Goal: Task Accomplishment & Management: Complete application form

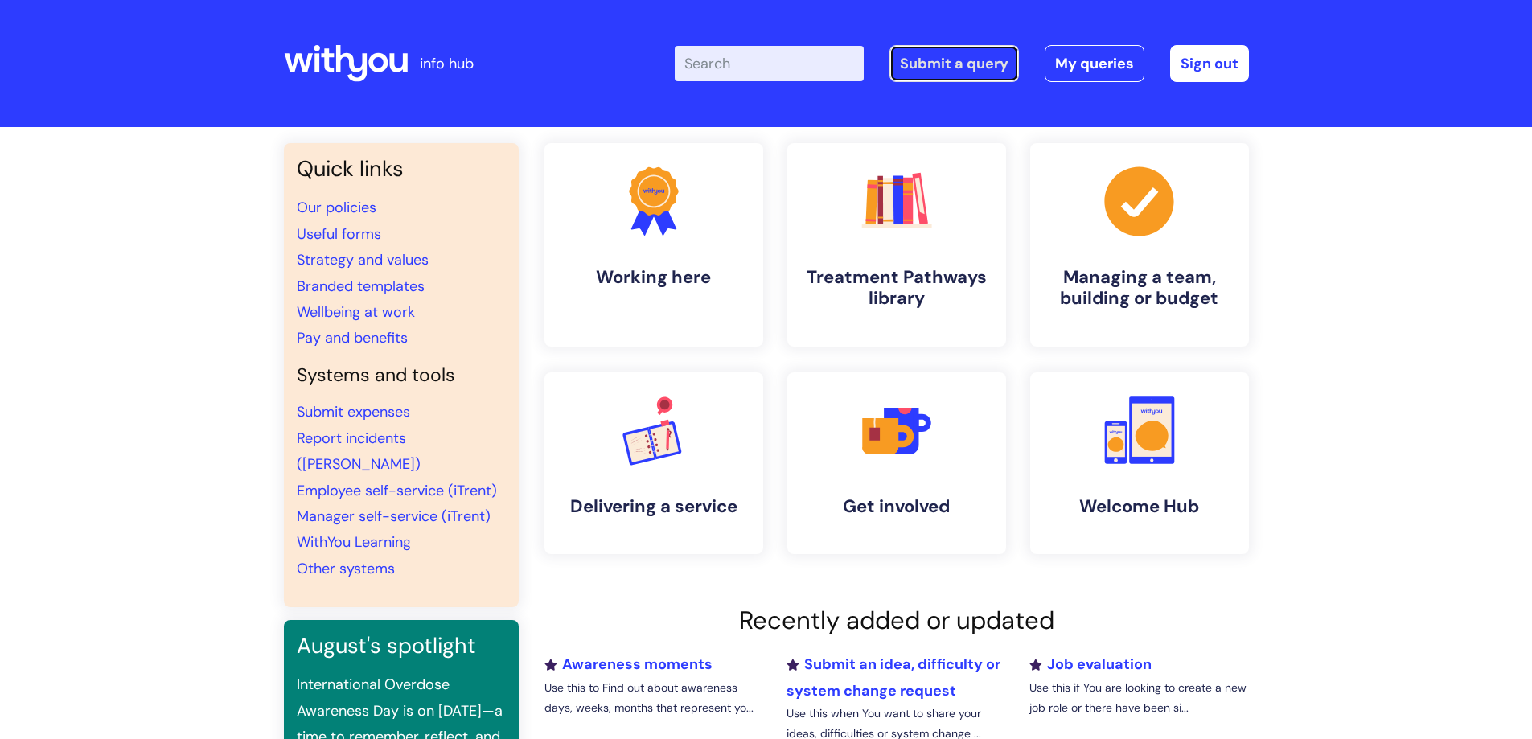
click at [975, 66] on link "Submit a query" at bounding box center [953, 63] width 129 height 37
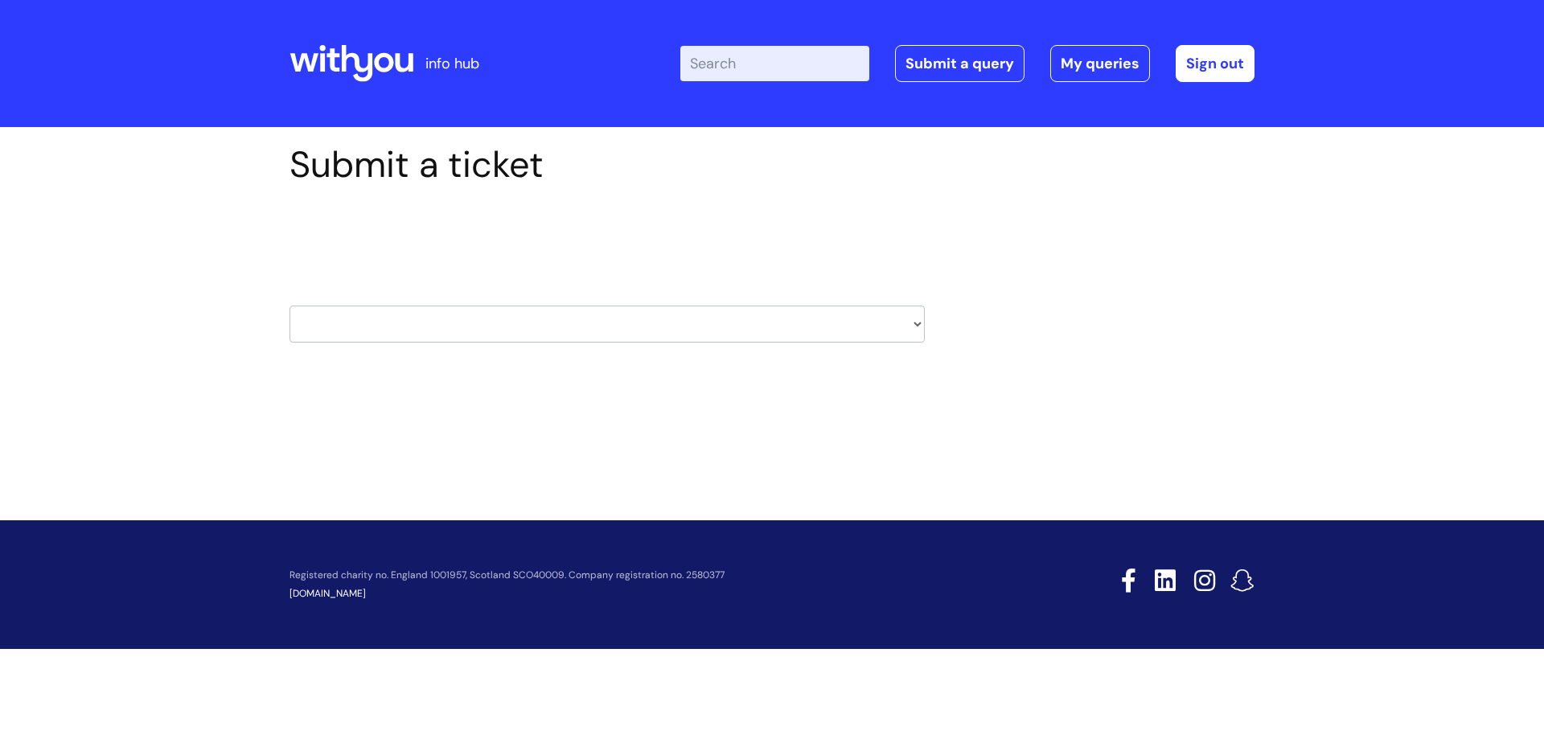
click at [844, 327] on select "HR / People IT and Support Clinical Drug Alerts Finance Accounts Data Support T…" at bounding box center [607, 324] width 635 height 37
select select "hr_/_people"
click at [290, 306] on select "HR / People IT and Support Clinical Drug Alerts Finance Accounts Data Support T…" at bounding box center [607, 324] width 635 height 37
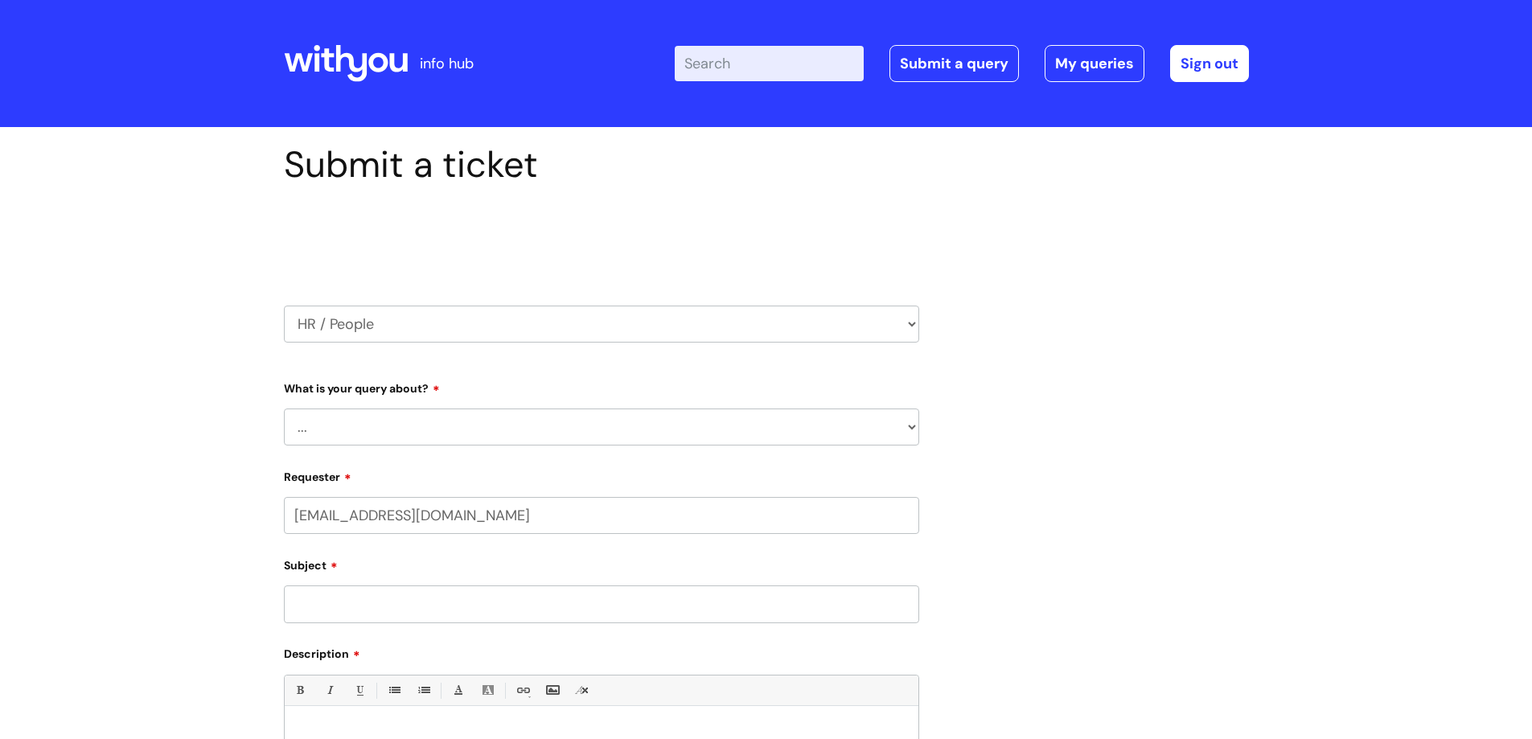
select select "80004286582"
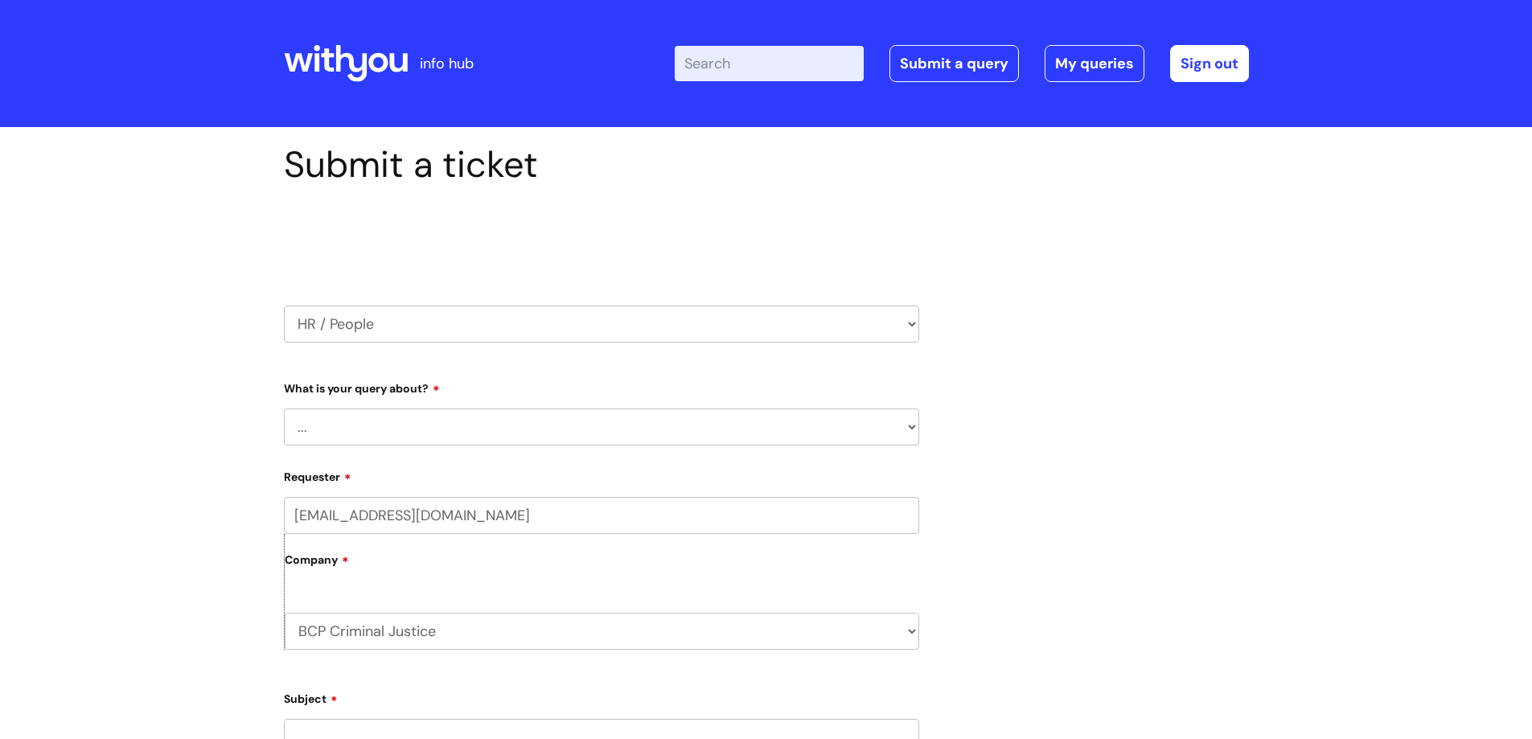
click at [735, 421] on select "... Absence Query Holiday Query Employee change request General HR Query iTrent…" at bounding box center [601, 427] width 635 height 37
select select "New starter"
click at [284, 409] on select "... Absence Query Holiday Query Employee change request General HR Query iTrent…" at bounding box center [601, 427] width 635 height 37
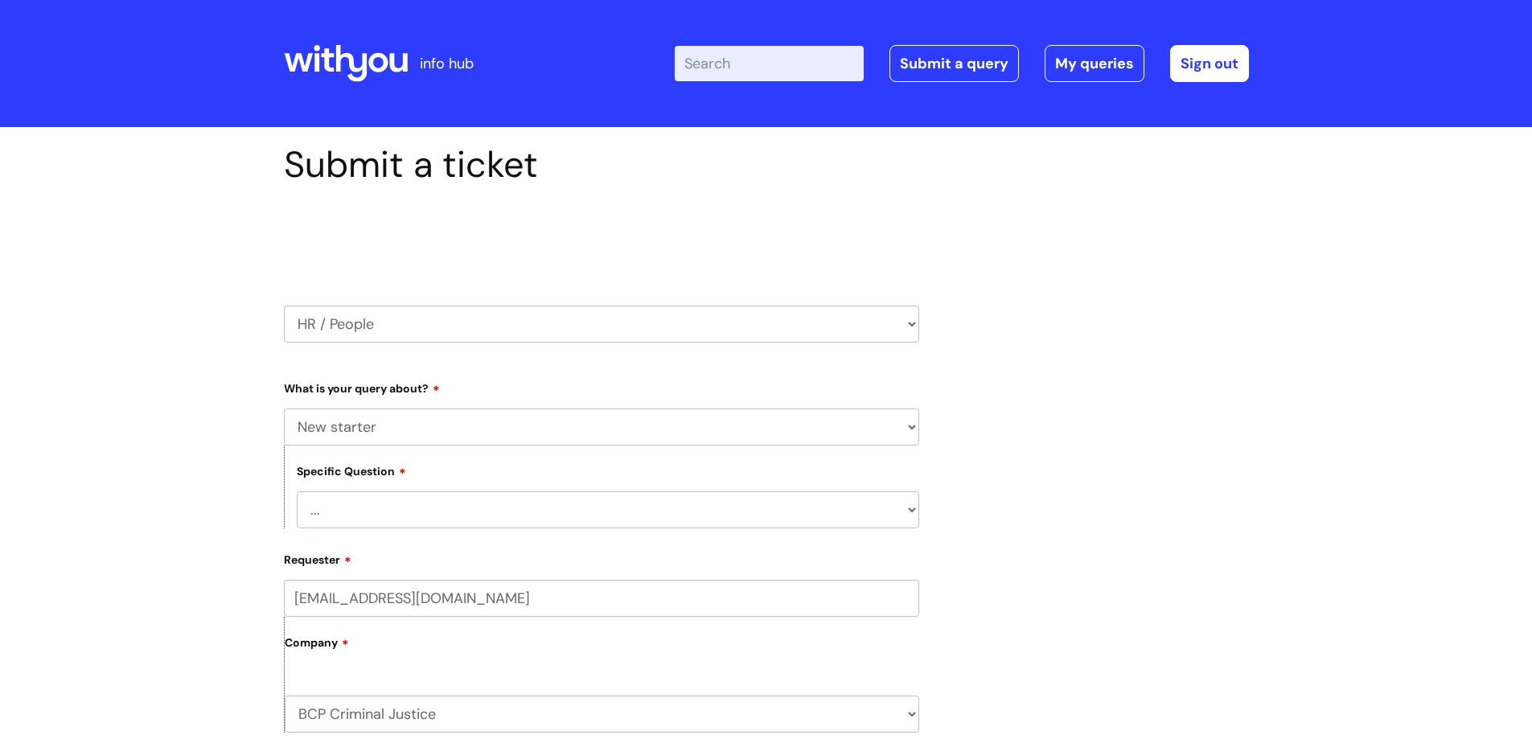
click at [676, 516] on select "... When will my new starter be processed on iTrent When will my new starter re…" at bounding box center [608, 509] width 622 height 37
select select "When will my new starter receive IT account logins (Linked to IT)"
click at [297, 491] on select "... When will my new starter be processed on iTrent When will my new starter re…" at bounding box center [608, 509] width 622 height 37
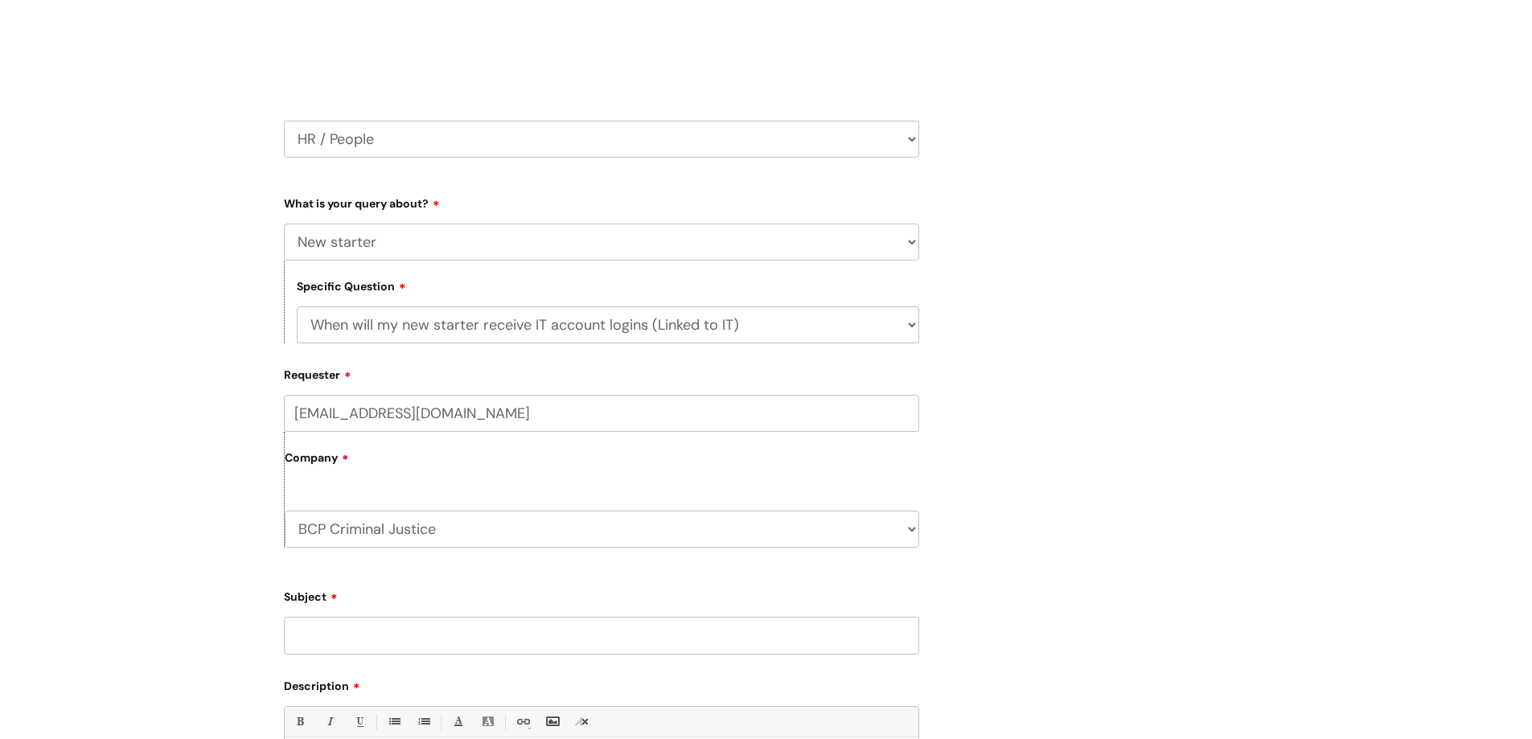
scroll to position [241, 0]
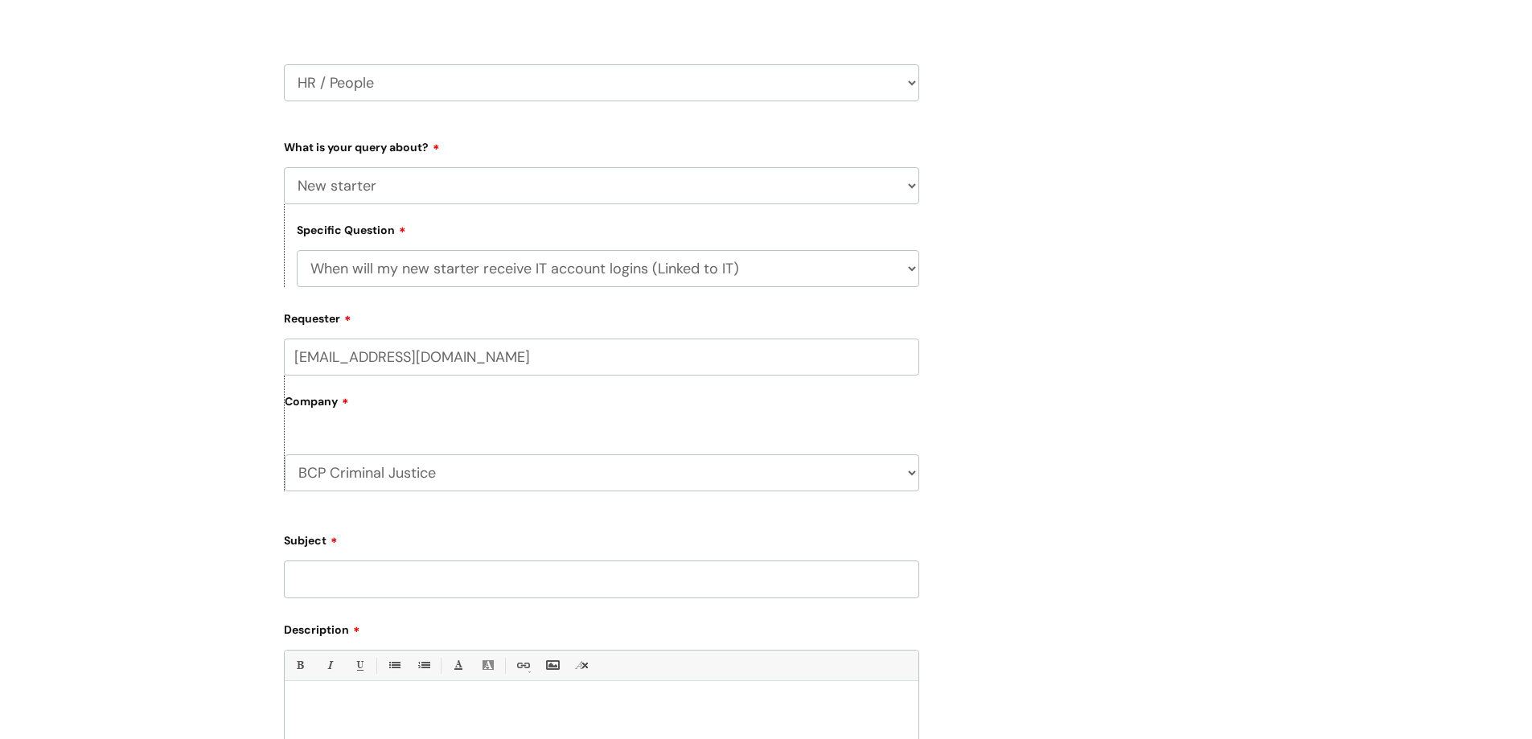
drag, startPoint x: 479, startPoint y: 432, endPoint x: 458, endPoint y: 422, distance: 23.0
click at [479, 431] on div "Company BCP Criminal Justice BCP Clinical WithYou Current Staff" at bounding box center [601, 434] width 635 height 116
click at [429, 486] on select "BCP Criminal Justice BCP Clinical WithYou Current Staff" at bounding box center [602, 472] width 635 height 37
select select "80004286523"
click at [285, 454] on select "BCP Criminal Justice BCP Clinical WithYou Current Staff" at bounding box center [602, 472] width 635 height 37
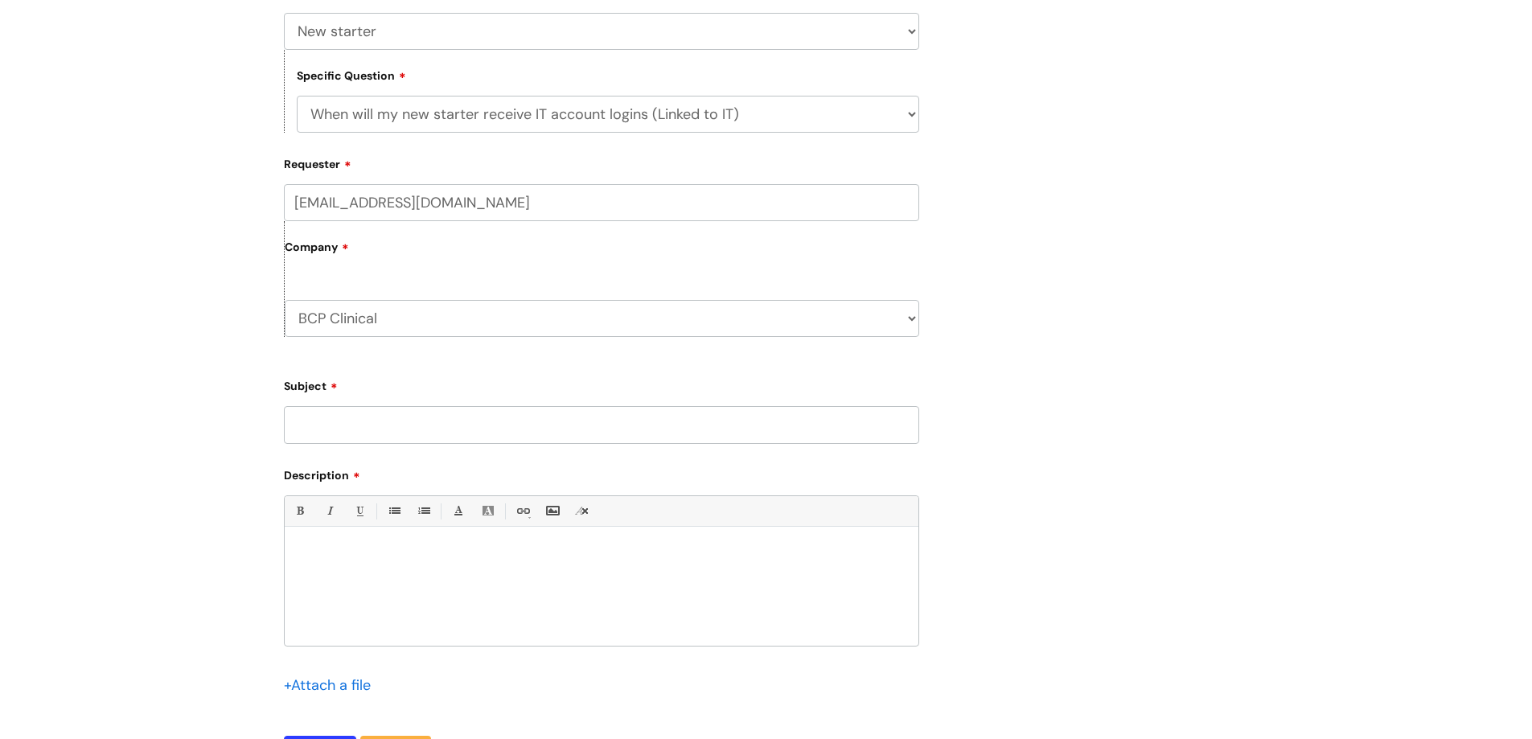
scroll to position [402, 0]
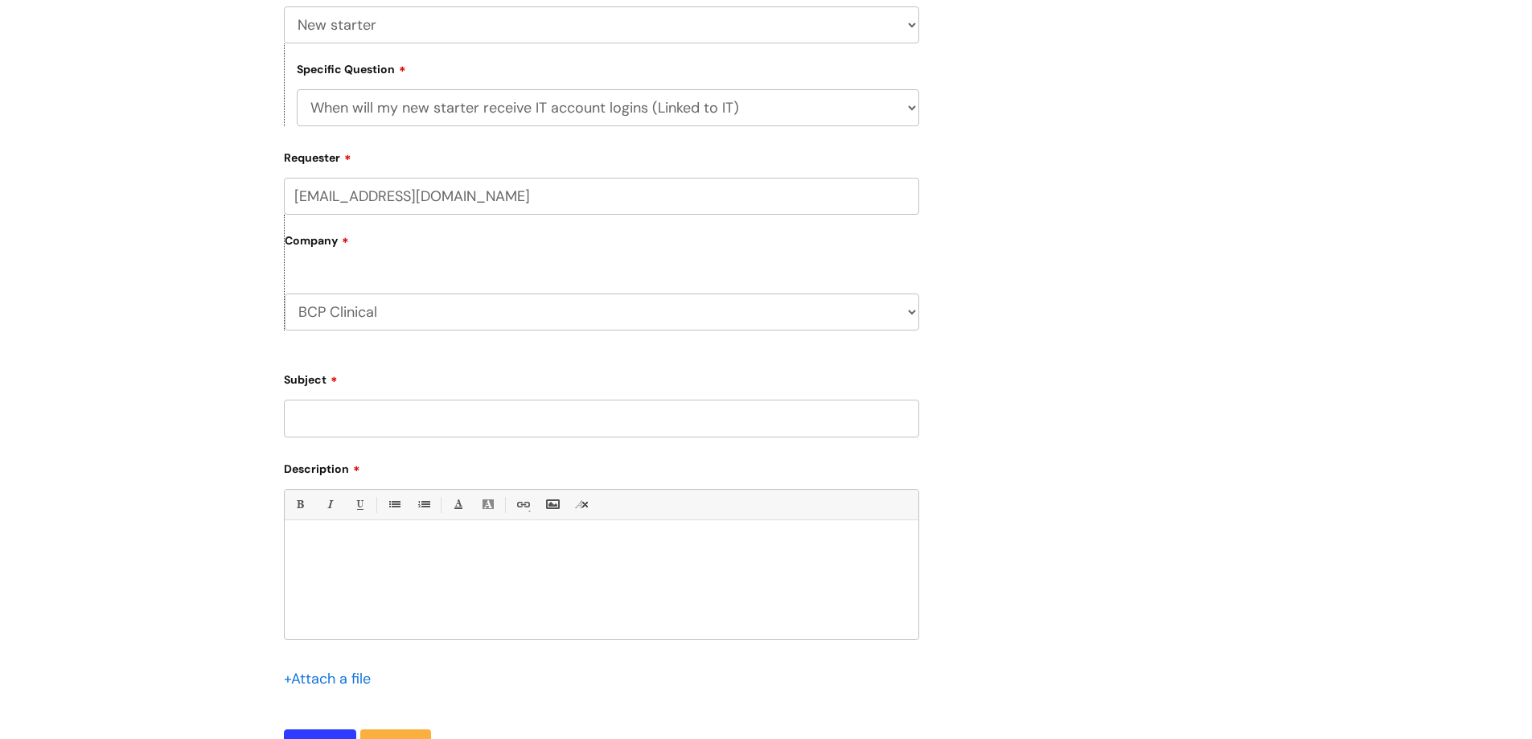
click at [511, 425] on input "Subject" at bounding box center [601, 418] width 635 height 37
type input "i"
type input "IT & Phones"
click at [504, 564] on div at bounding box center [602, 583] width 634 height 111
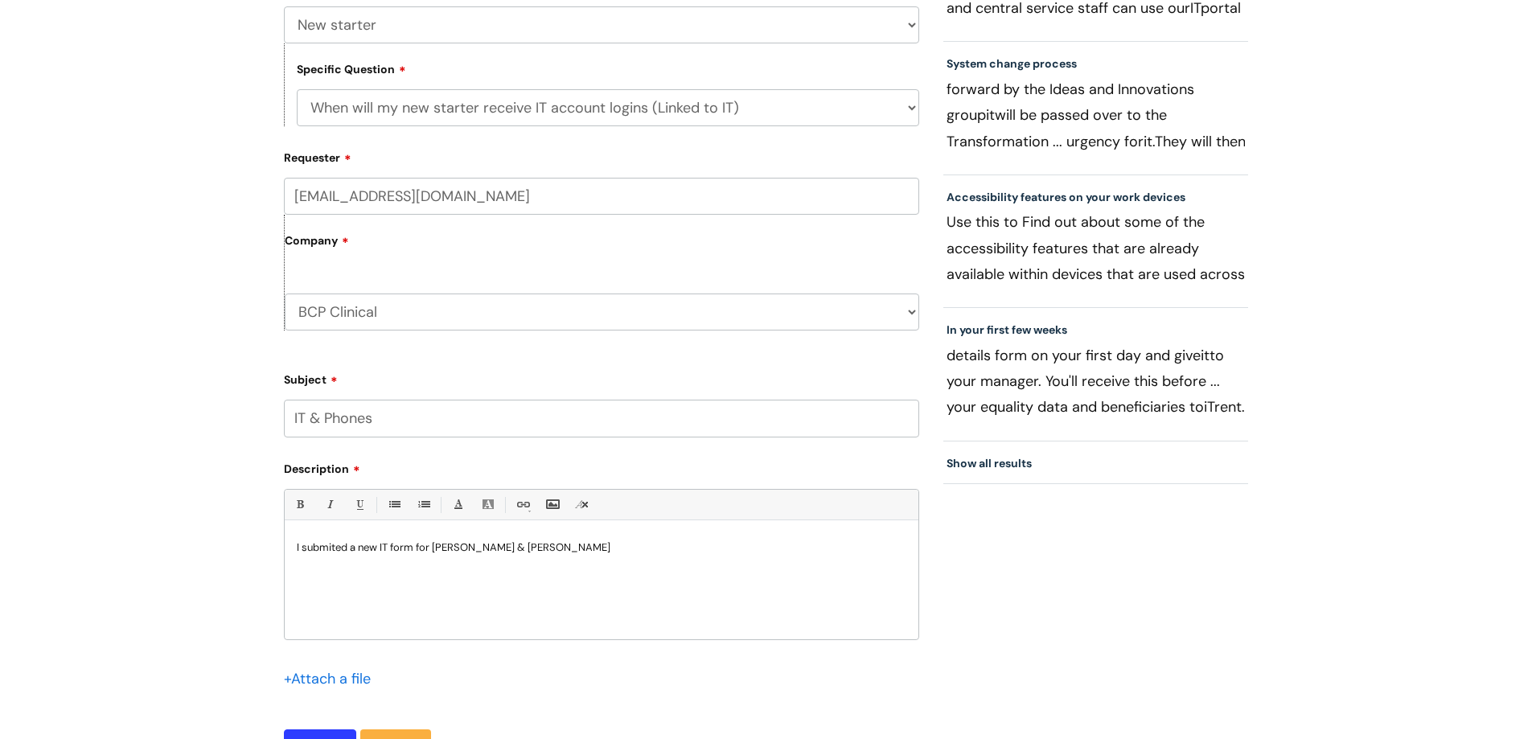
click at [702, 549] on p "I submited a new IT form for [PERSON_NAME] & [PERSON_NAME]" at bounding box center [602, 547] width 610 height 14
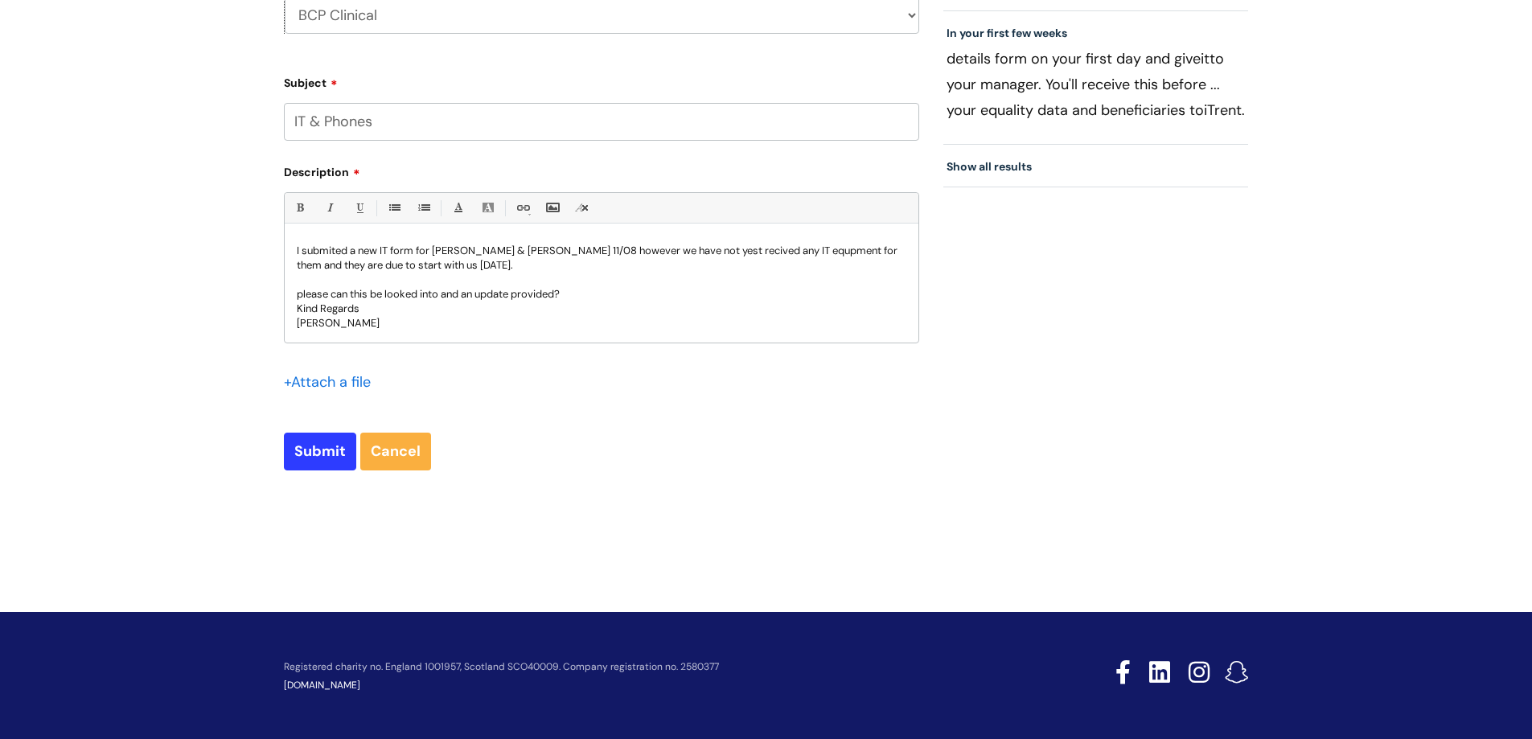
scroll to position [700, 0]
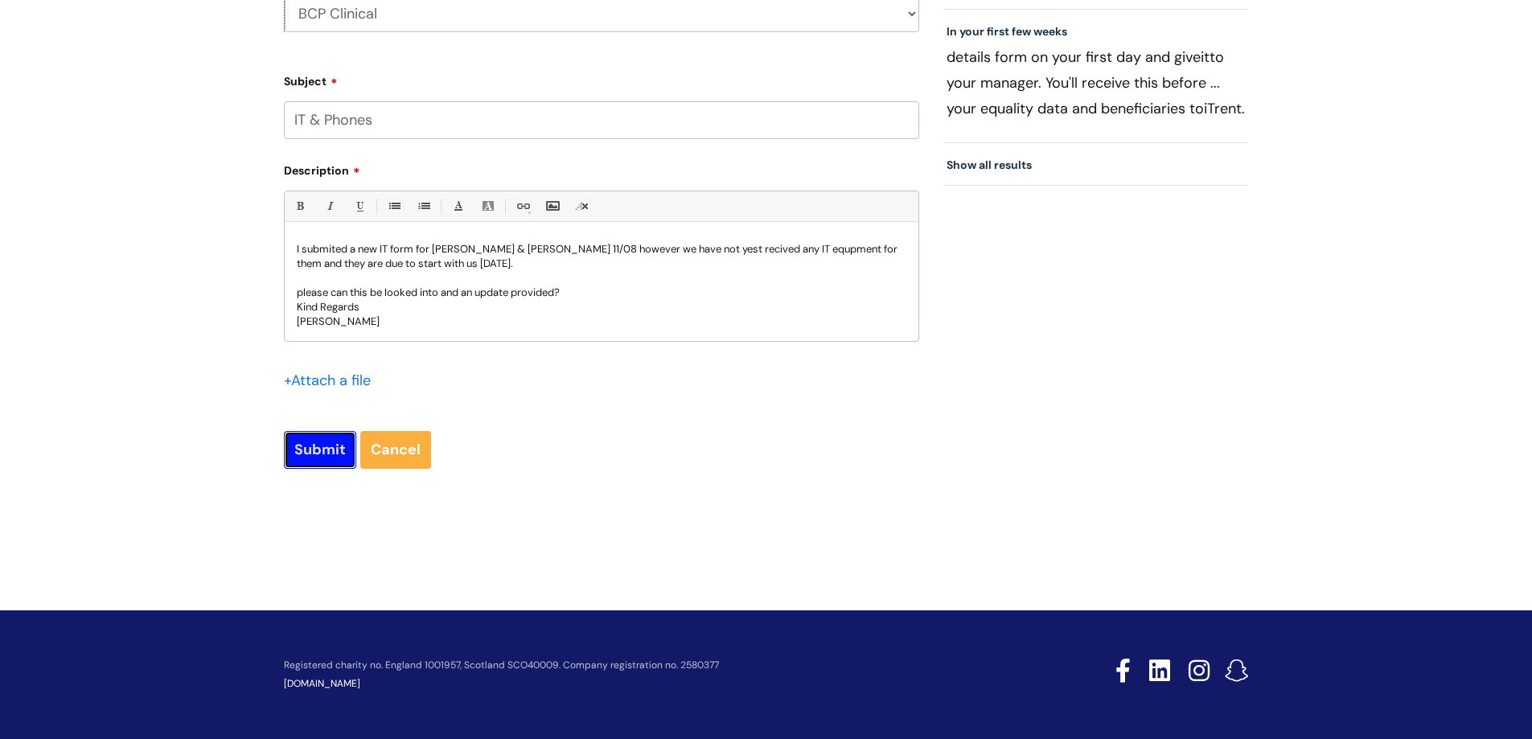
click at [321, 447] on input "Submit" at bounding box center [320, 449] width 72 height 37
type input "Please Wait..."
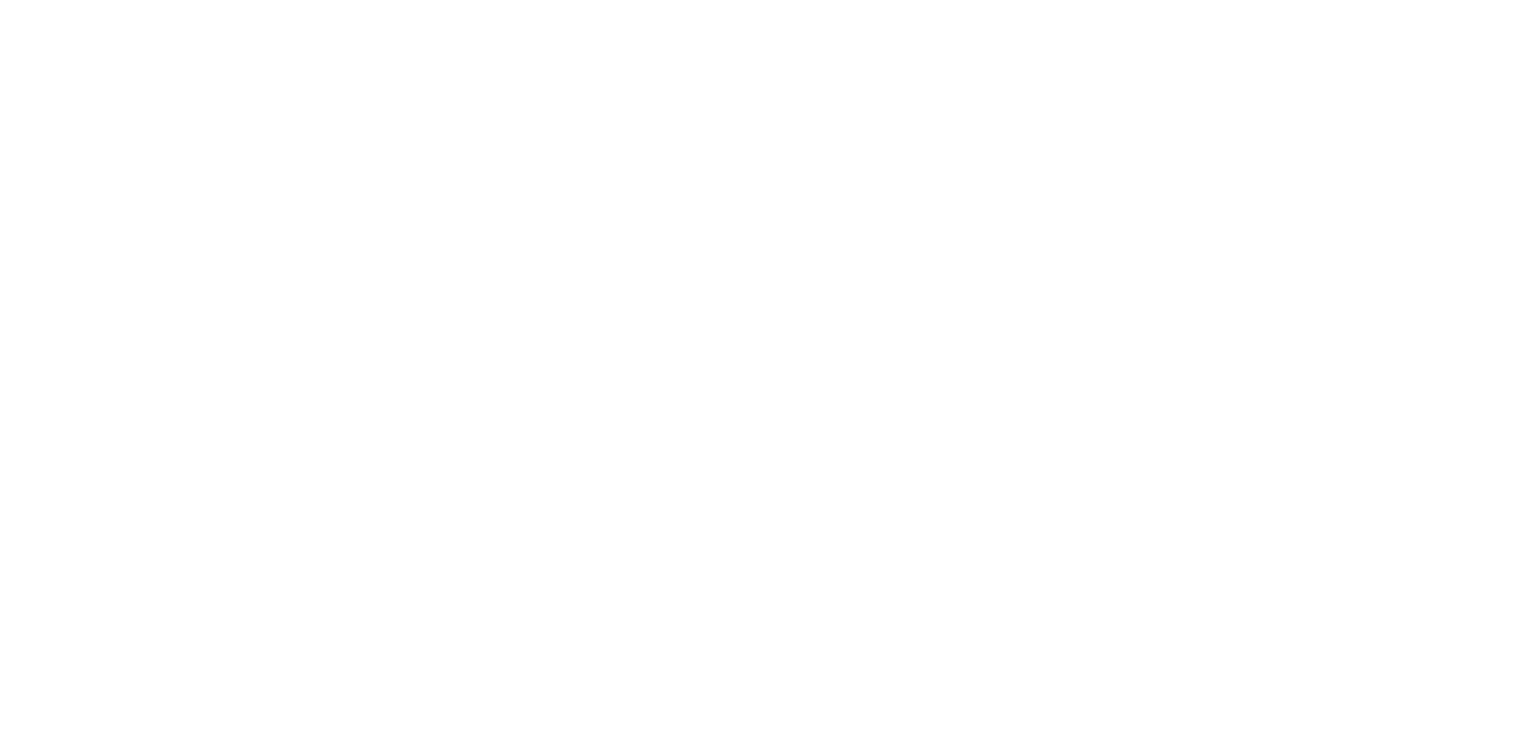
select select "New starter"
select select "When will my new starter receive IT account logins (Linked to IT)"
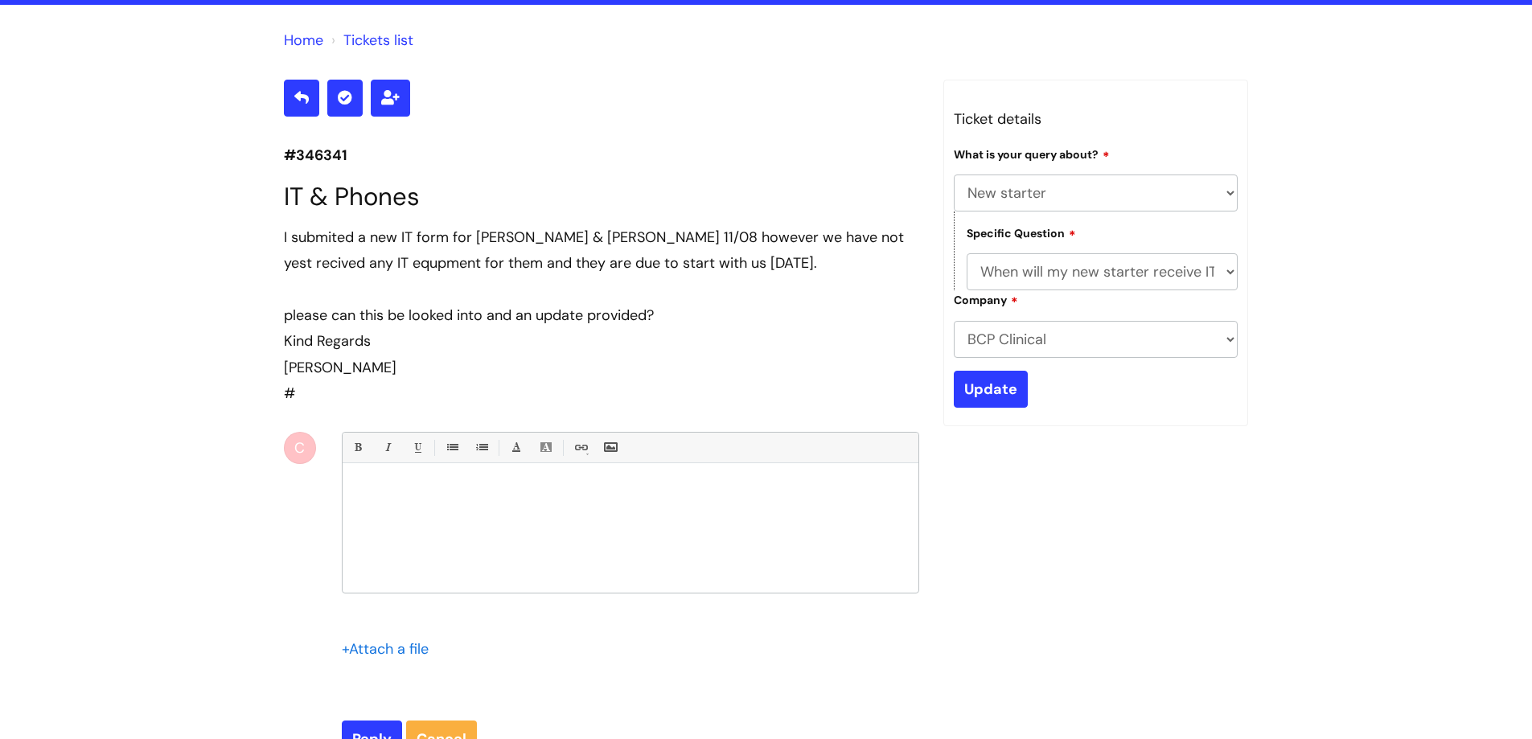
scroll to position [161, 0]
